Goal: Task Accomplishment & Management: Manage account settings

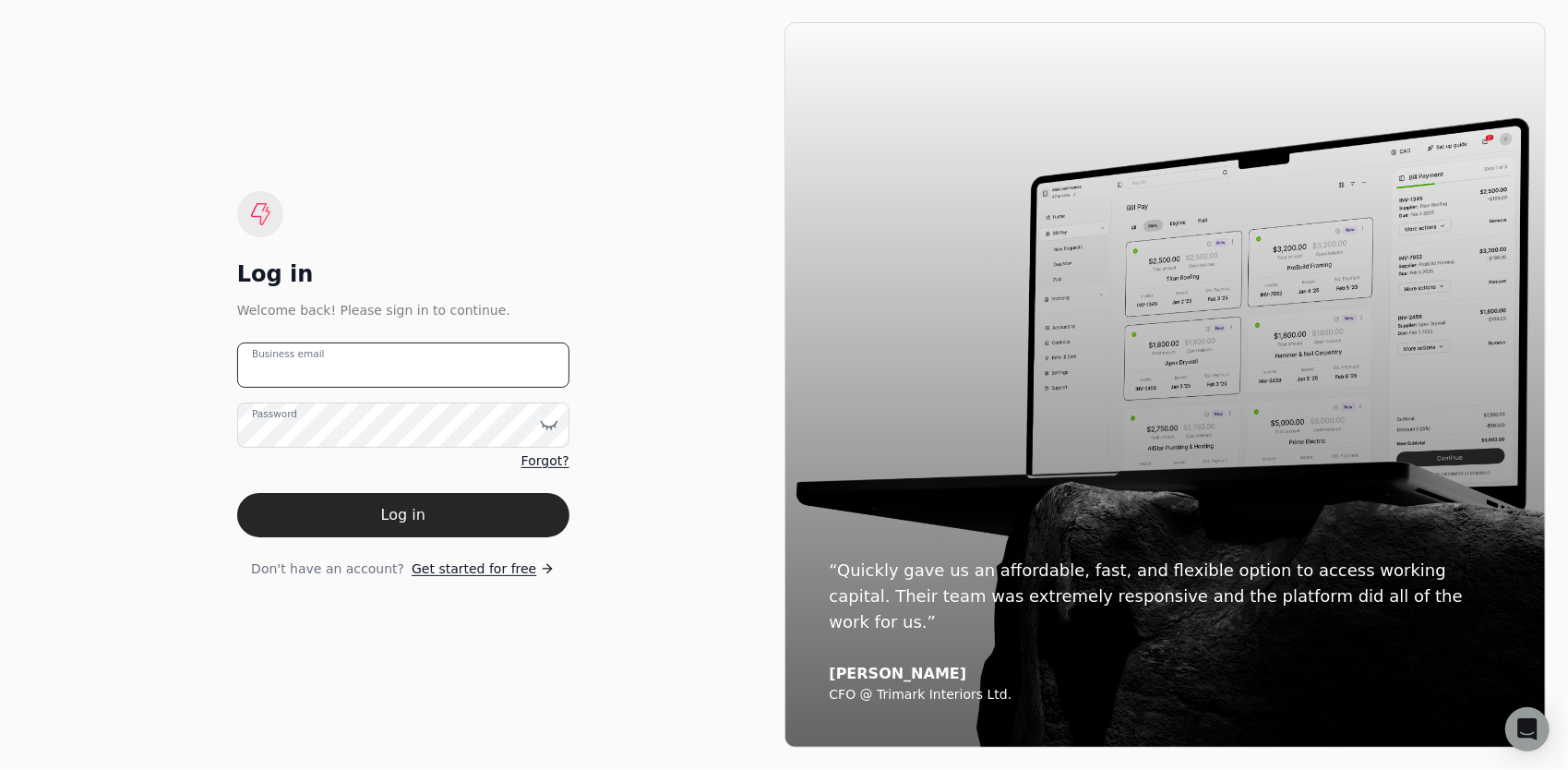
type email "[PERSON_NAME][EMAIL_ADDRESS][DOMAIN_NAME]"
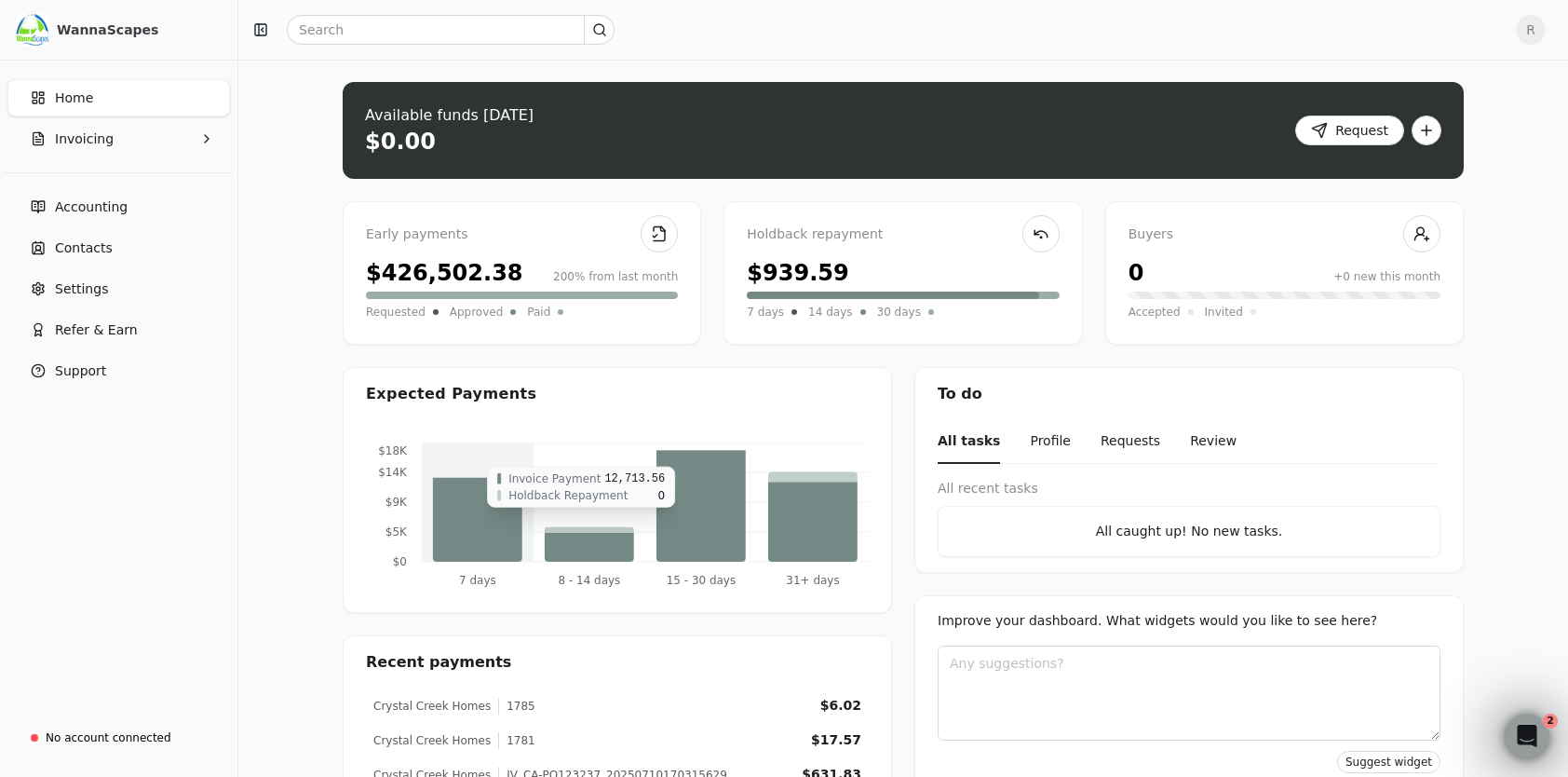
click at [598, 540] on icon at bounding box center [590, 546] width 89 height 29
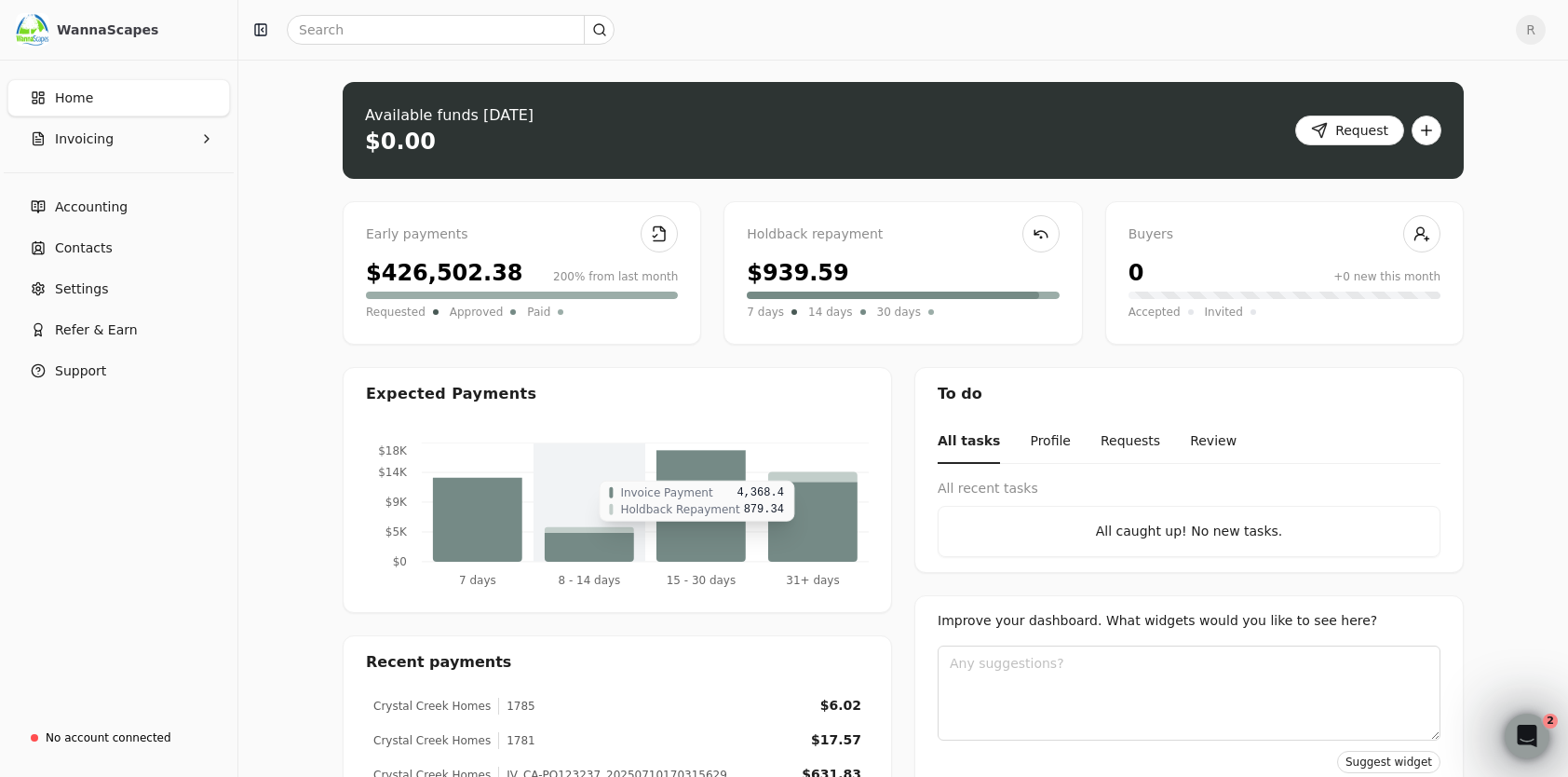
click at [556, 530] on icon at bounding box center [590, 531] width 89 height 6
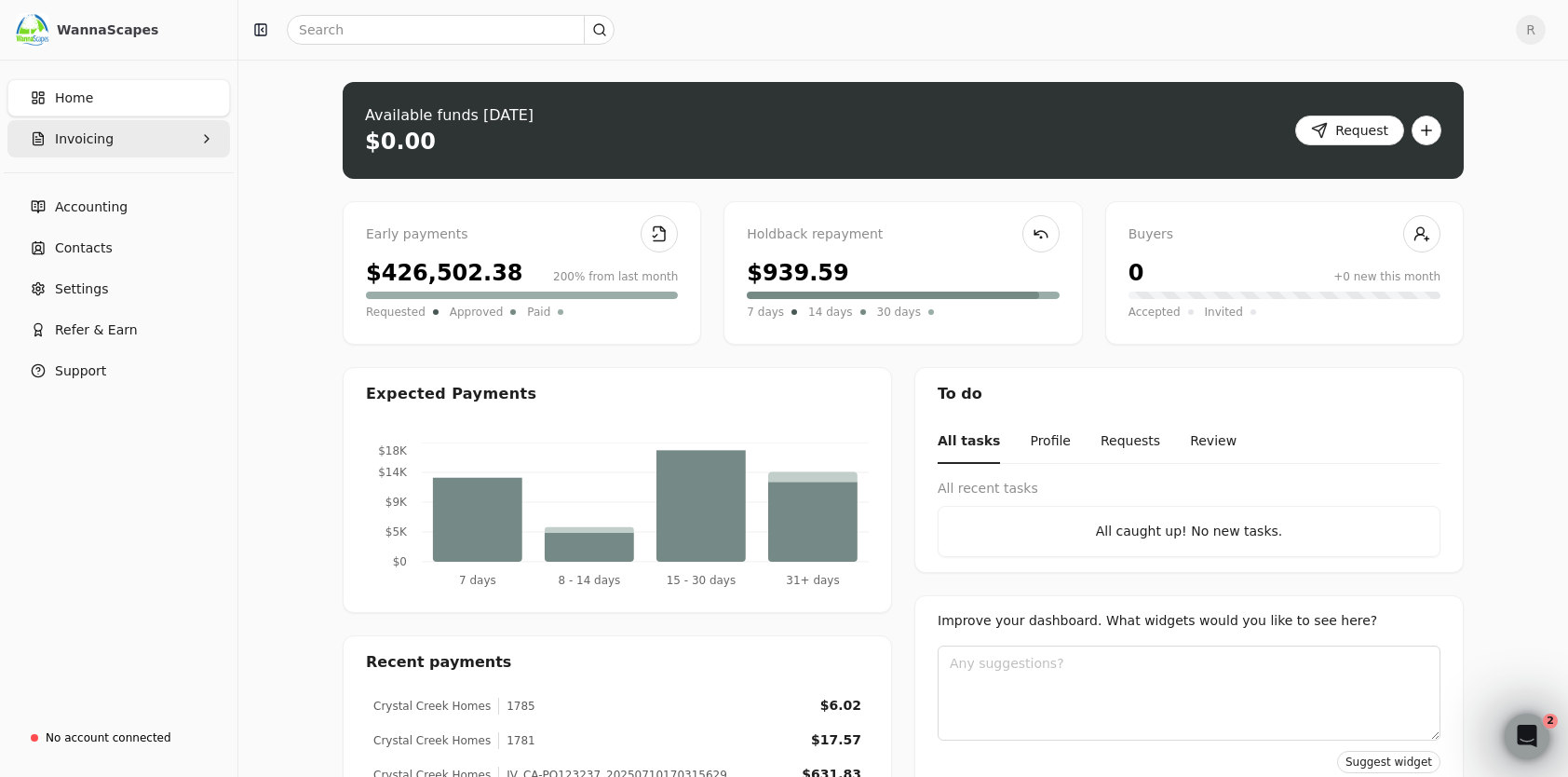
click at [74, 136] on span "Invoicing" at bounding box center [84, 140] width 58 height 20
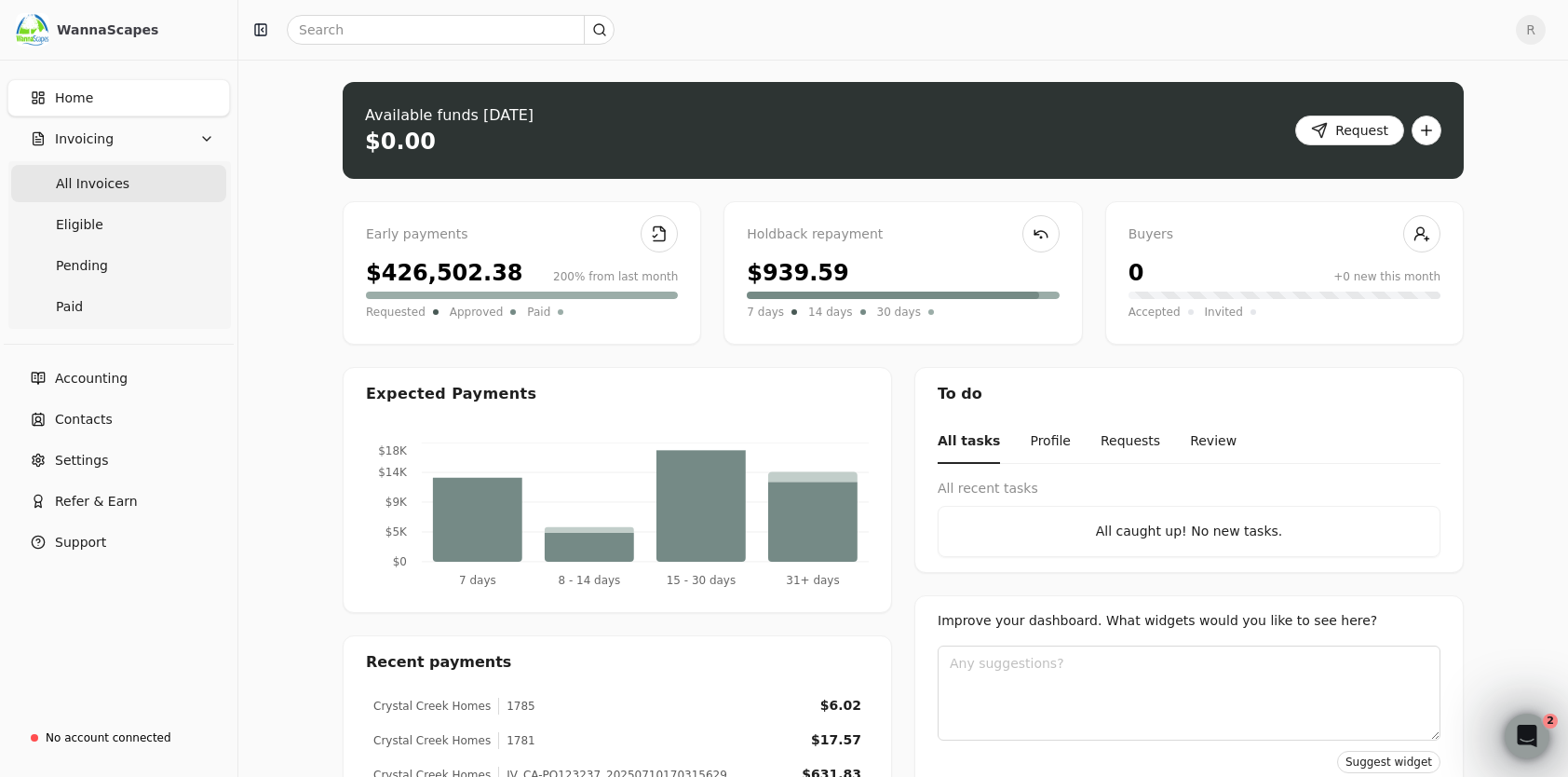
click at [86, 178] on span "All Invoices" at bounding box center [92, 184] width 73 height 20
